Goal: Task Accomplishment & Management: Manage account settings

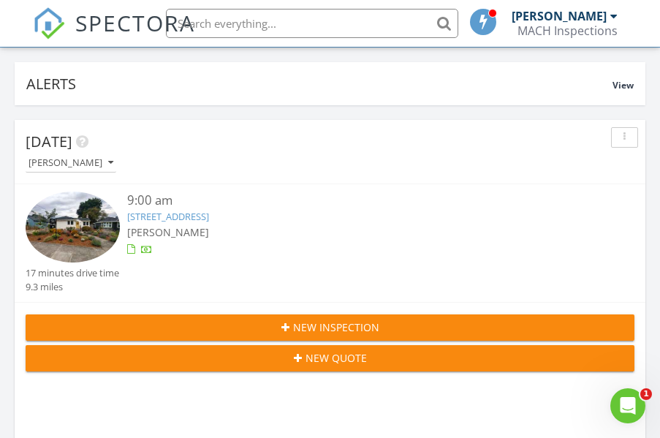
scroll to position [116, 0]
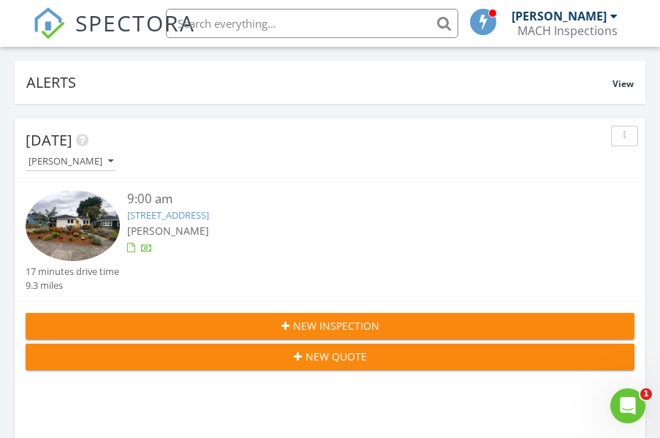
click at [255, 206] on div "9:00 am" at bounding box center [355, 199] width 457 height 18
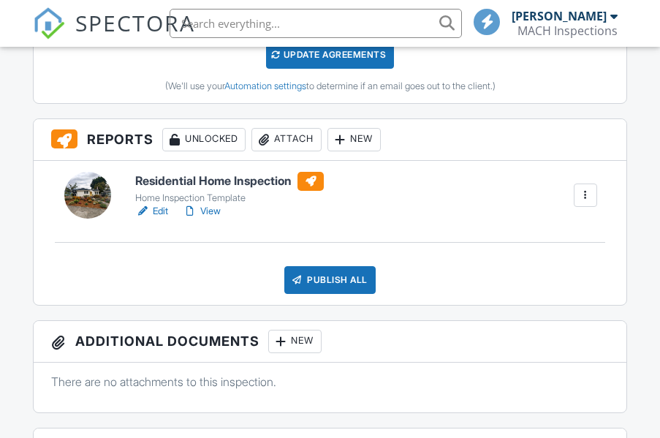
click at [294, 151] on div "Attach" at bounding box center [287, 139] width 70 height 23
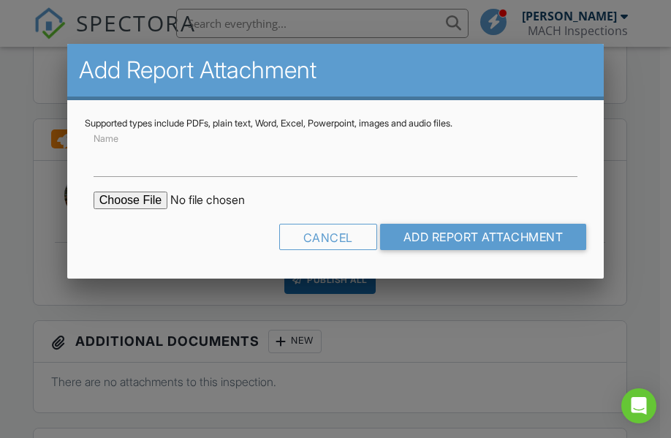
click at [370, 181] on form "Name Cancel Add Report Attachment" at bounding box center [336, 195] width 502 height 132
click at [366, 178] on form "Name Cancel Add Report Attachment" at bounding box center [336, 195] width 502 height 132
click at [352, 167] on input "Name" at bounding box center [336, 159] width 484 height 36
type input "Sewer Line Inspection"
click at [139, 197] on input "file" at bounding box center [218, 201] width 249 height 18
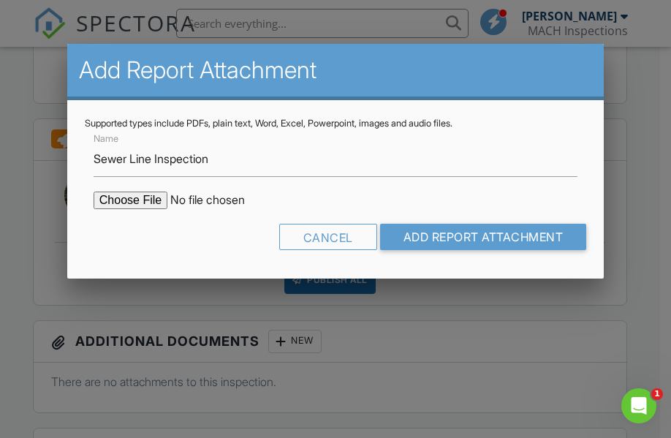
type input "C:\fakepath\[STREET_ADDRESS] - Sewer Line Inspection Report.pdf"
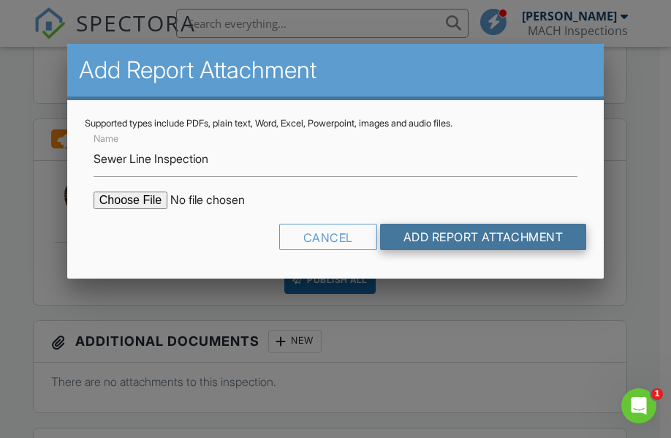
click at [422, 245] on input "Add Report Attachment" at bounding box center [483, 237] width 207 height 26
